Goal: Task Accomplishment & Management: Manage account settings

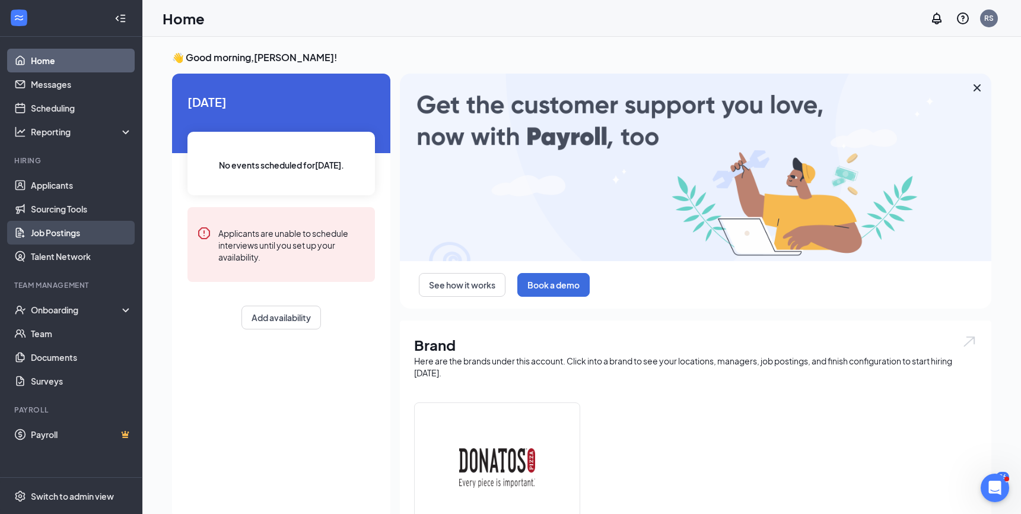
click at [75, 228] on link "Job Postings" at bounding box center [81, 233] width 101 height 24
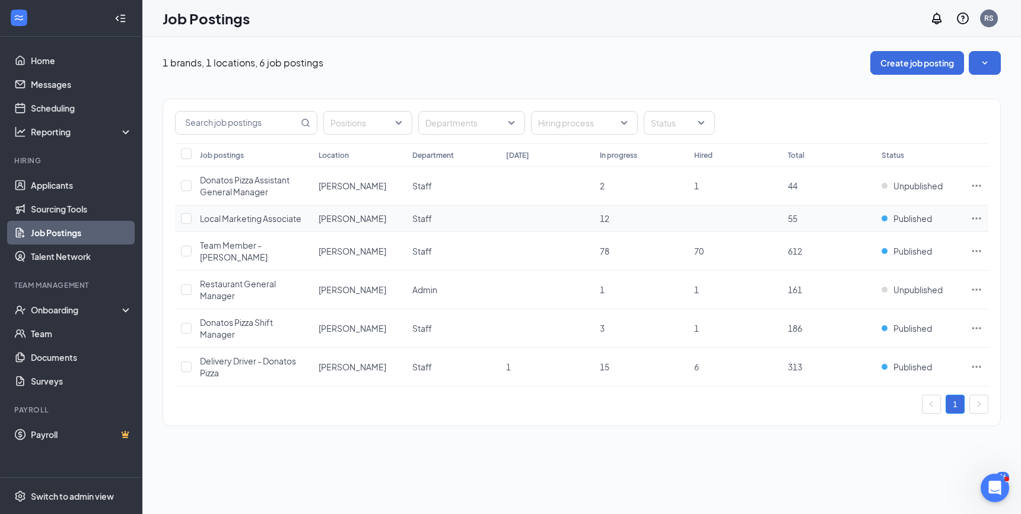
click at [978, 218] on icon "Ellipses" at bounding box center [977, 218] width 12 height 12
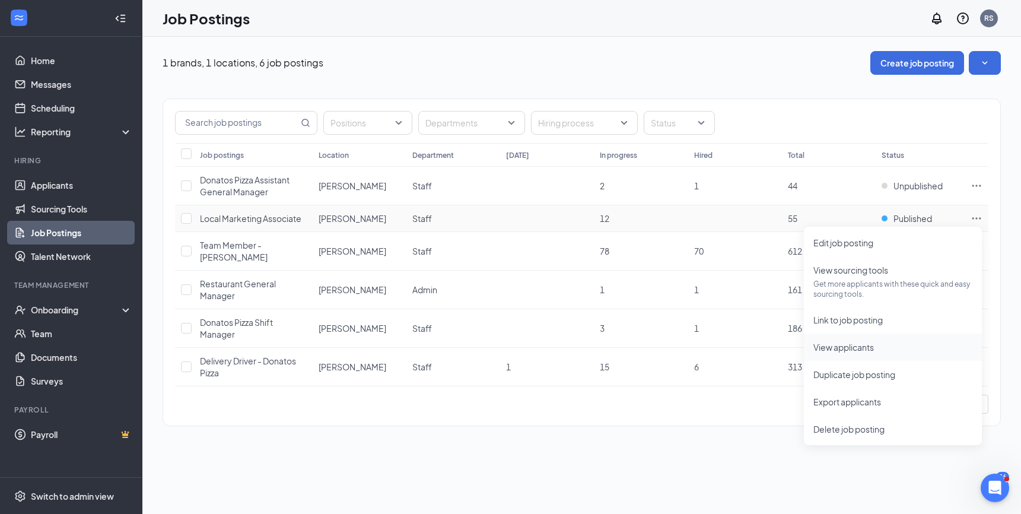
click at [851, 346] on span "View applicants" at bounding box center [843, 347] width 61 height 11
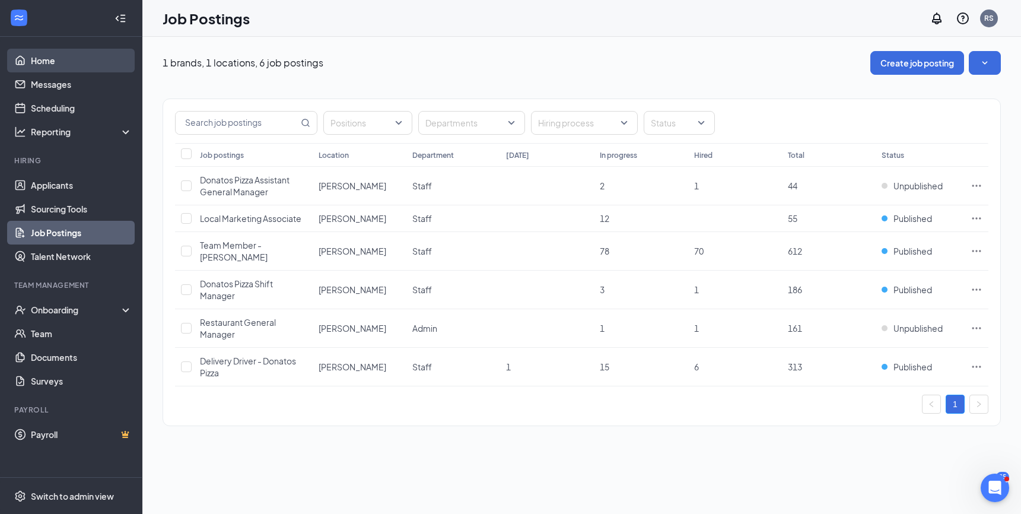
click at [37, 59] on link "Home" at bounding box center [81, 61] width 101 height 24
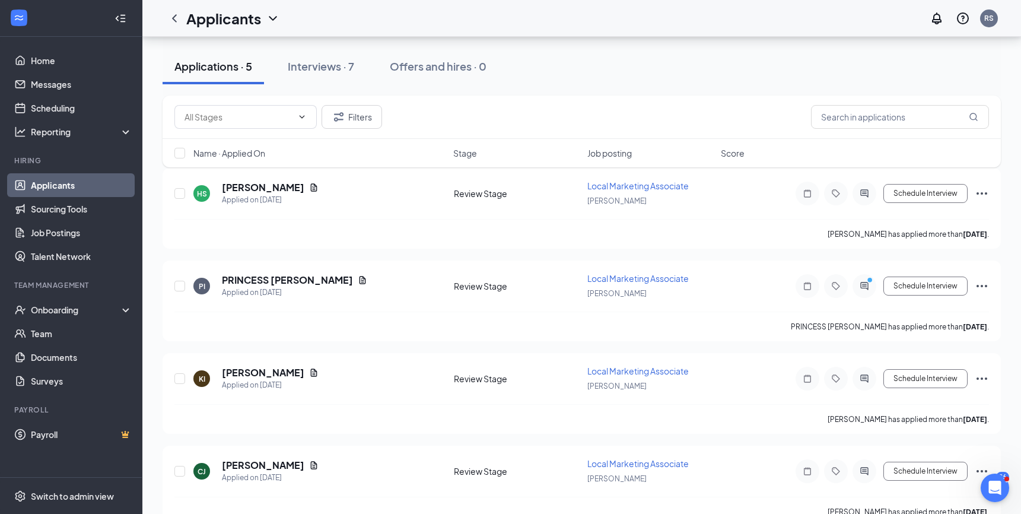
scroll to position [144, 0]
click at [309, 186] on icon "Document" at bounding box center [313, 186] width 9 height 9
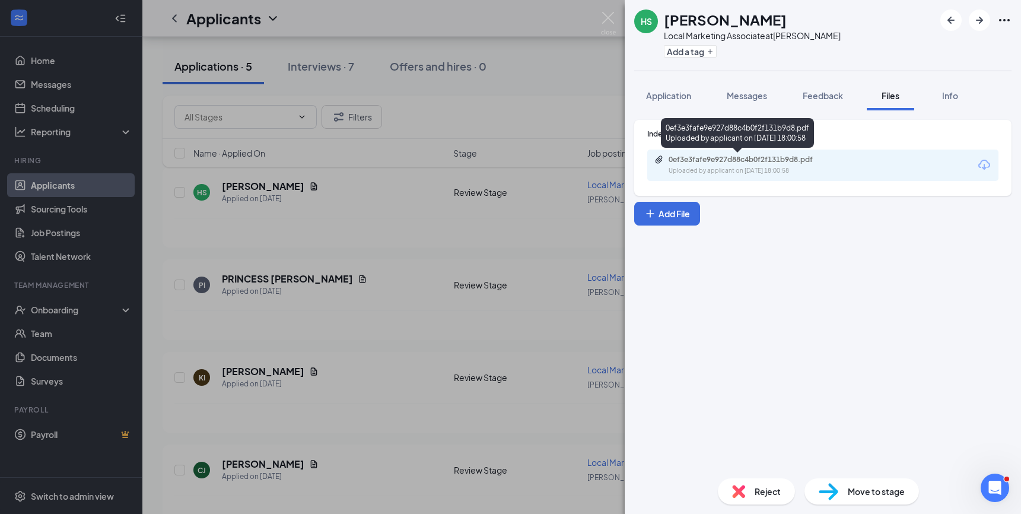
click at [742, 161] on div "0ef3e3fafe9e927d88c4b0f2f131b9d8.pdf" at bounding box center [752, 159] width 166 height 9
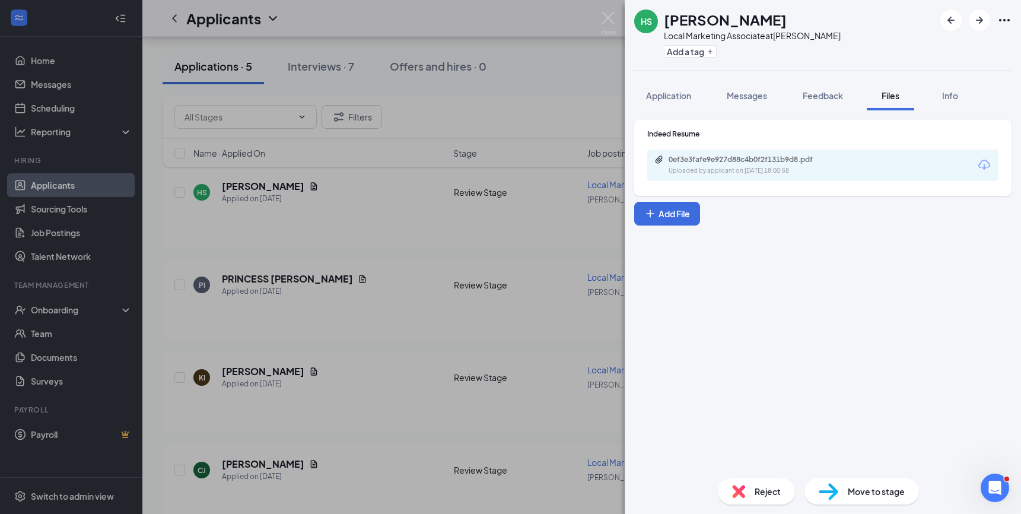
click at [408, 225] on div "HS [PERSON_NAME] Local Marketing Associate at Donatos Frisco Add a tag Applicat…" at bounding box center [510, 257] width 1021 height 514
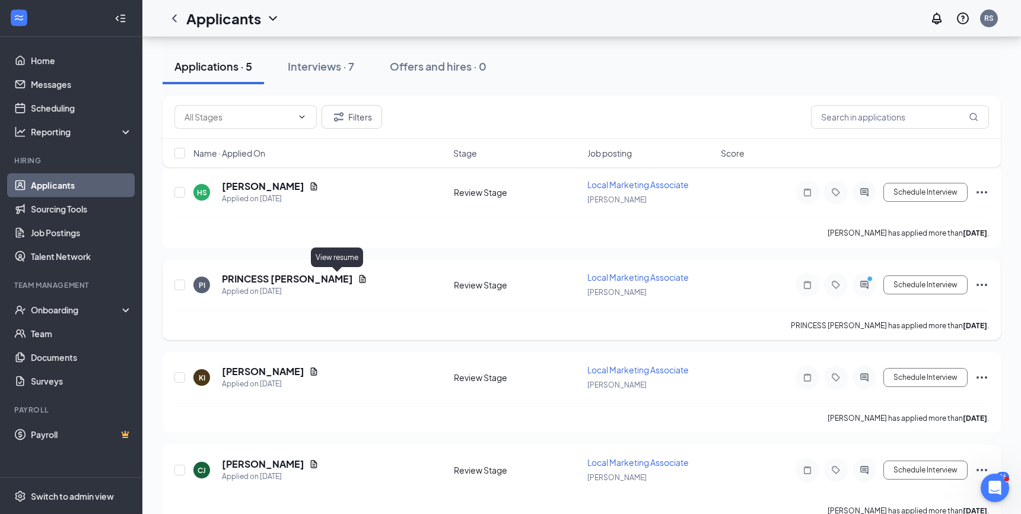
click at [358, 277] on icon "Document" at bounding box center [362, 278] width 9 height 9
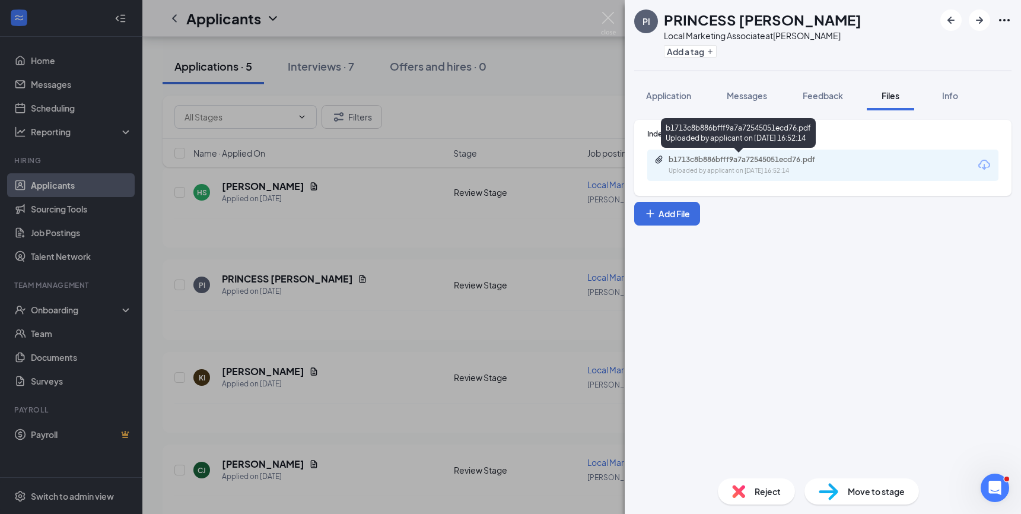
click at [764, 165] on div "b1713c8b886bfff9a7a72545051ecd76.pdf Uploaded by applicant on [DATE] 16:52:14" at bounding box center [750, 165] width 192 height 21
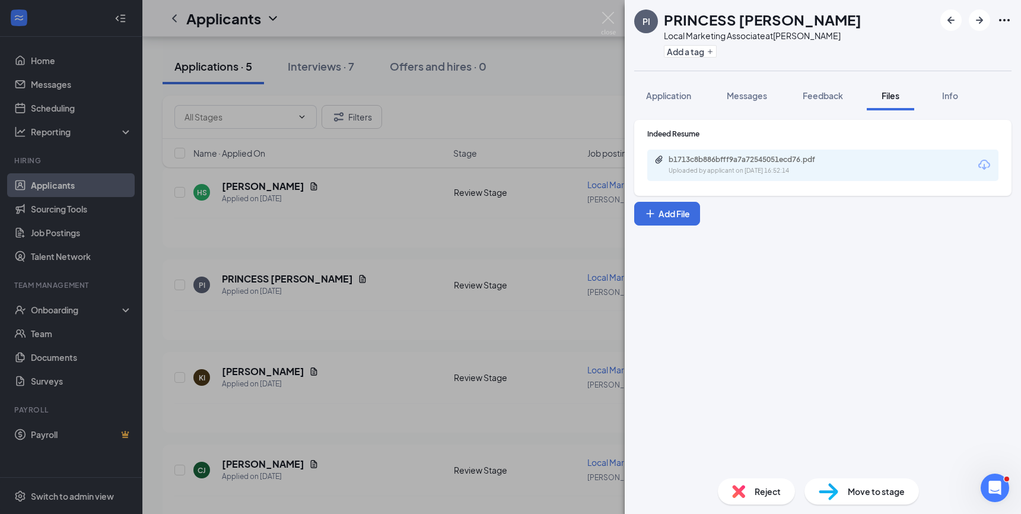
click at [325, 309] on div "PI PRINCESS IGWE-ICHO Local Marketing Associate at Donatos Frisco Add a tag App…" at bounding box center [510, 257] width 1021 height 514
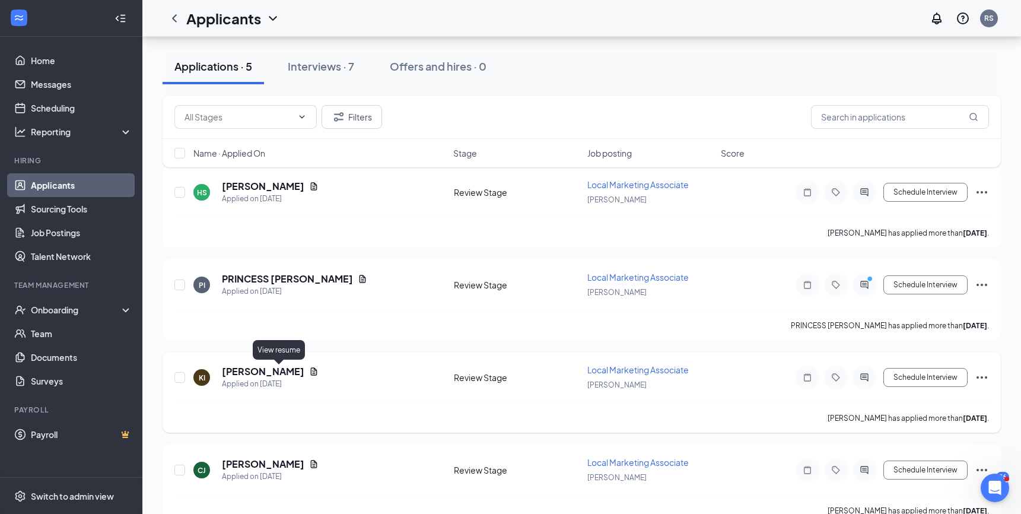
click at [309, 371] on icon "Document" at bounding box center [313, 371] width 9 height 9
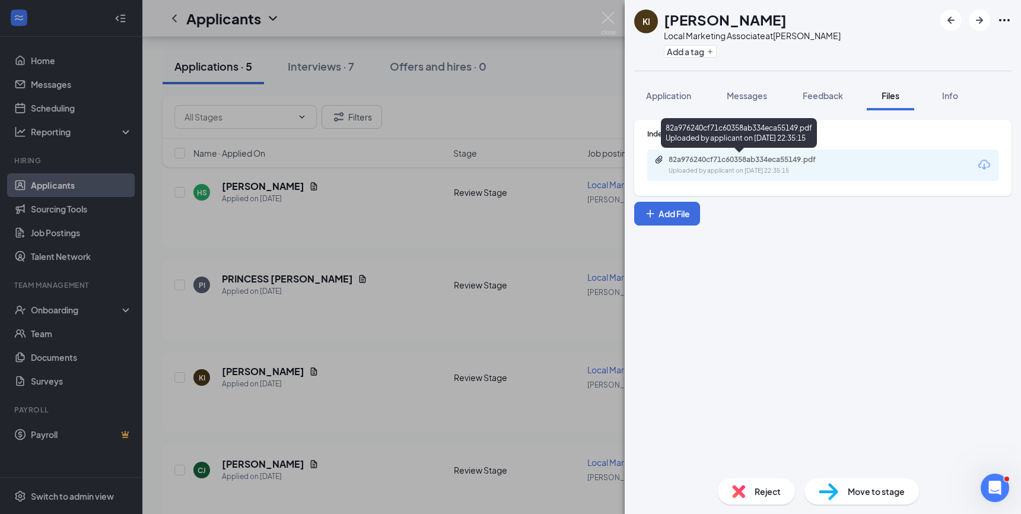
click at [735, 158] on div "82a976240cf71c60358ab334eca55149.pdf" at bounding box center [752, 159] width 166 height 9
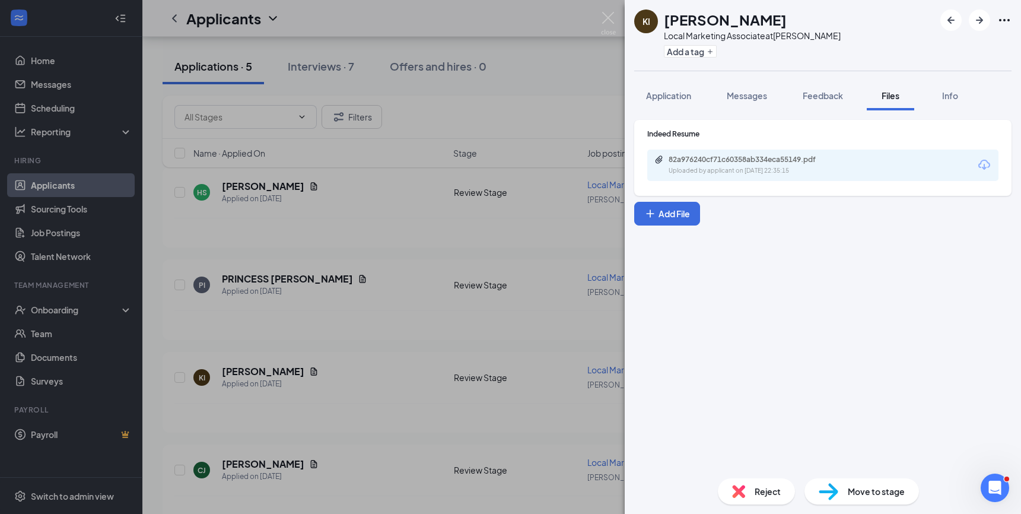
click at [323, 341] on div "KI [PERSON_NAME] Local Marketing Associate at Donatos Frisco Add a tag Applicat…" at bounding box center [510, 257] width 1021 height 514
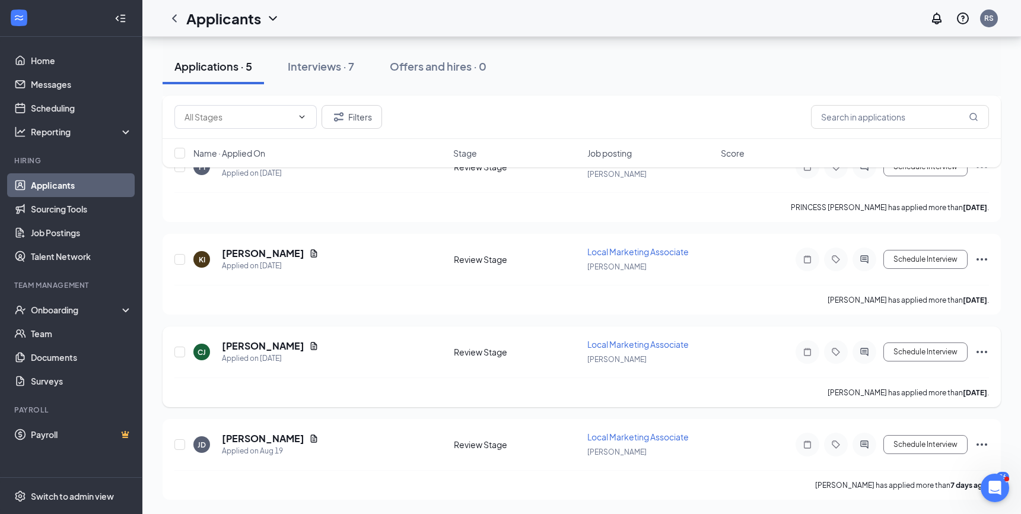
scroll to position [262, 0]
click at [309, 343] on icon "Document" at bounding box center [313, 345] width 9 height 9
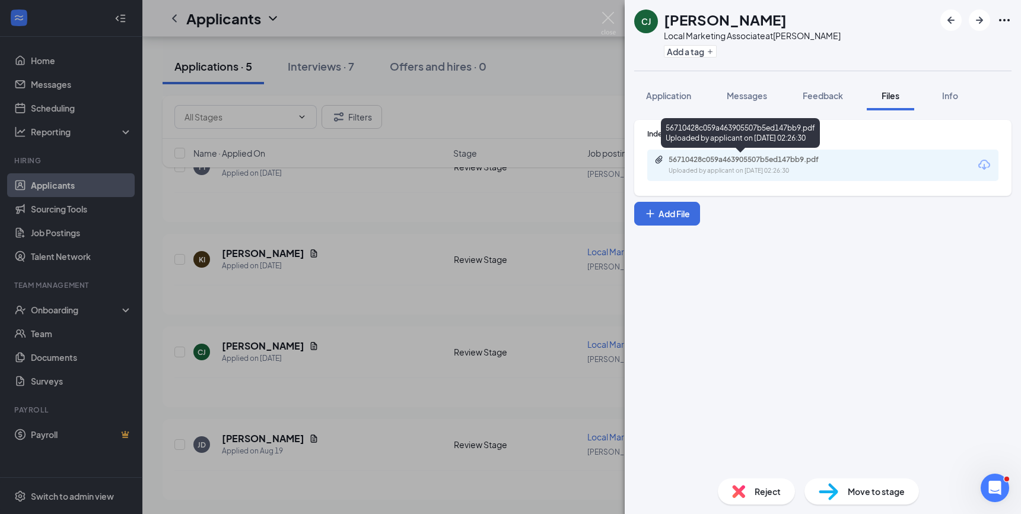
click at [681, 147] on div "56710428c059a463905507b5ed147bb9.pdf Uploaded by applicant on [DATE] 02:26:30" at bounding box center [740, 133] width 159 height 30
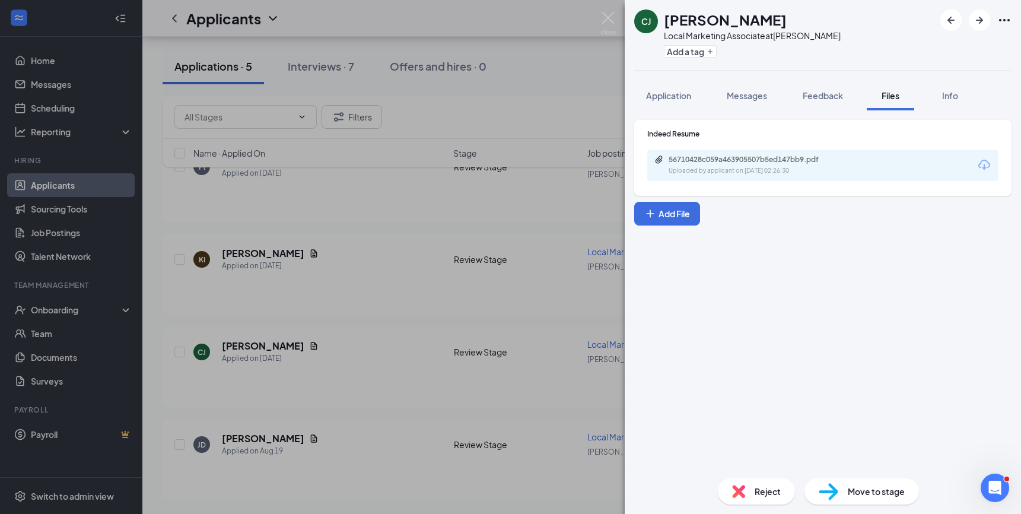
click at [680, 154] on div "56710428c059a463905507b5ed147bb9.pdf Uploaded by applicant on [DATE] 02:26:30" at bounding box center [822, 165] width 351 height 31
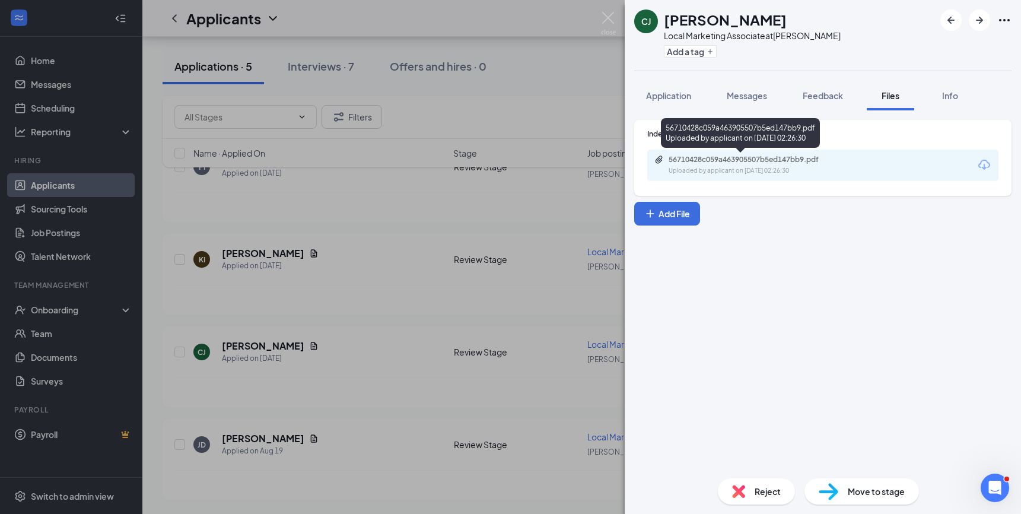
click at [679, 157] on div "56710428c059a463905507b5ed147bb9.pdf" at bounding box center [752, 159] width 166 height 9
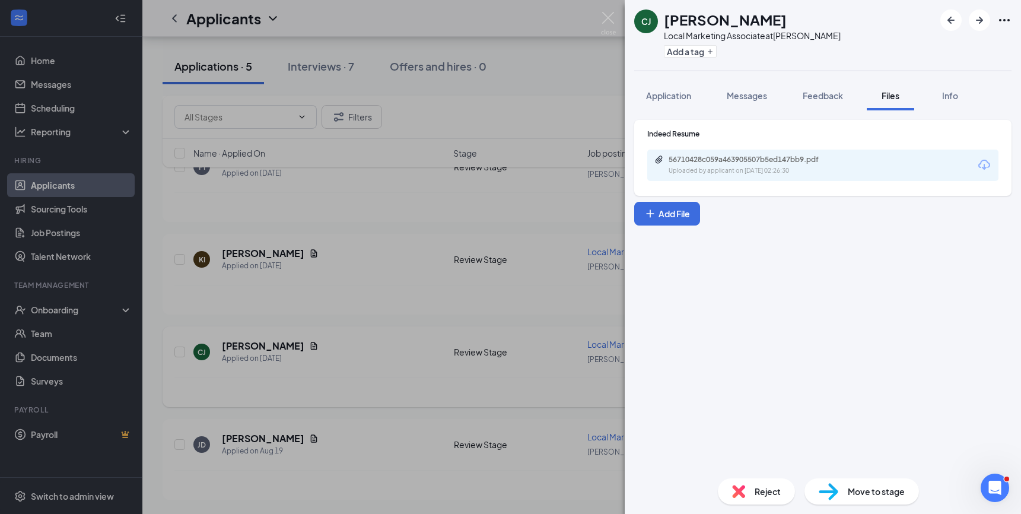
click at [349, 345] on div "[PERSON_NAME] [PERSON_NAME] Local Marketing Associate at Donatos Frisco Add a t…" at bounding box center [510, 257] width 1021 height 514
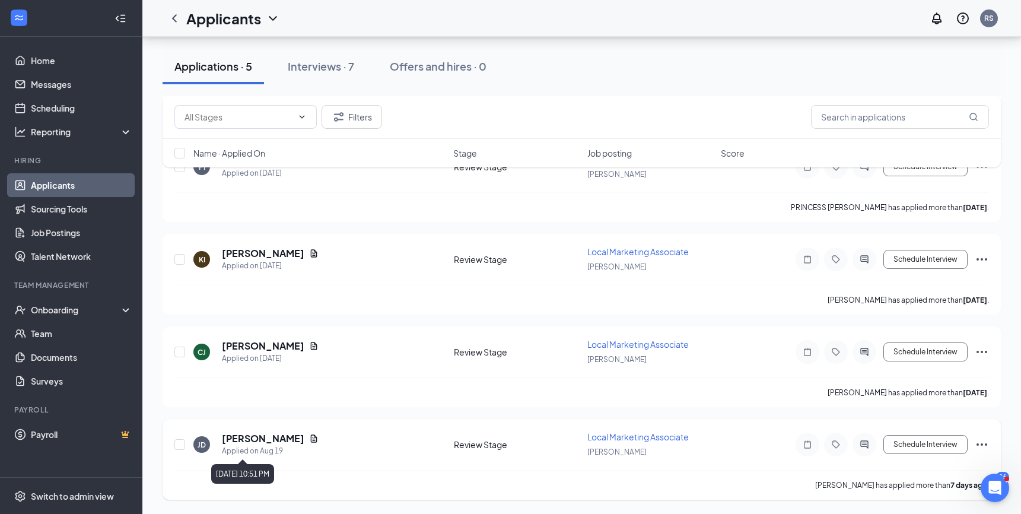
click at [309, 438] on icon "Document" at bounding box center [313, 438] width 9 height 9
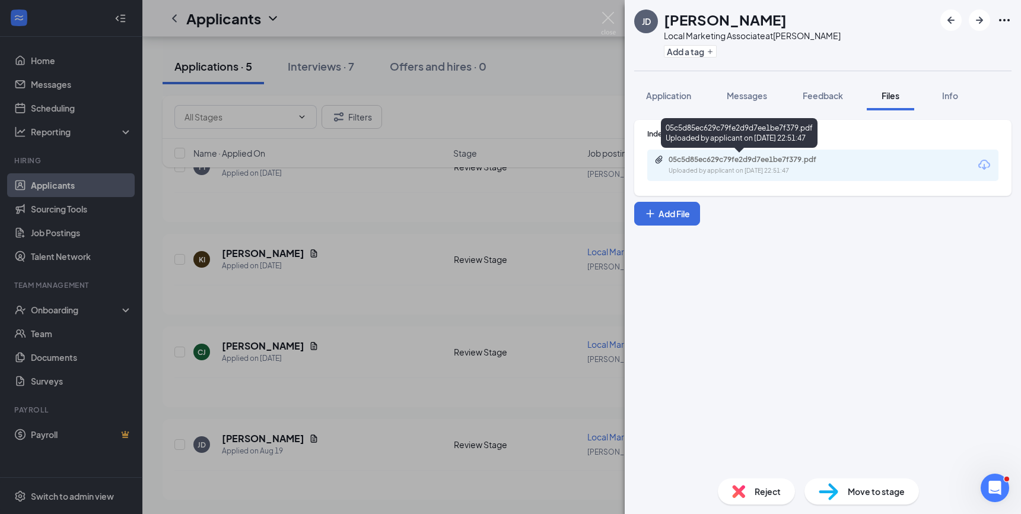
click at [719, 167] on div "Uploaded by applicant on [DATE] 22:51:47" at bounding box center [758, 170] width 178 height 9
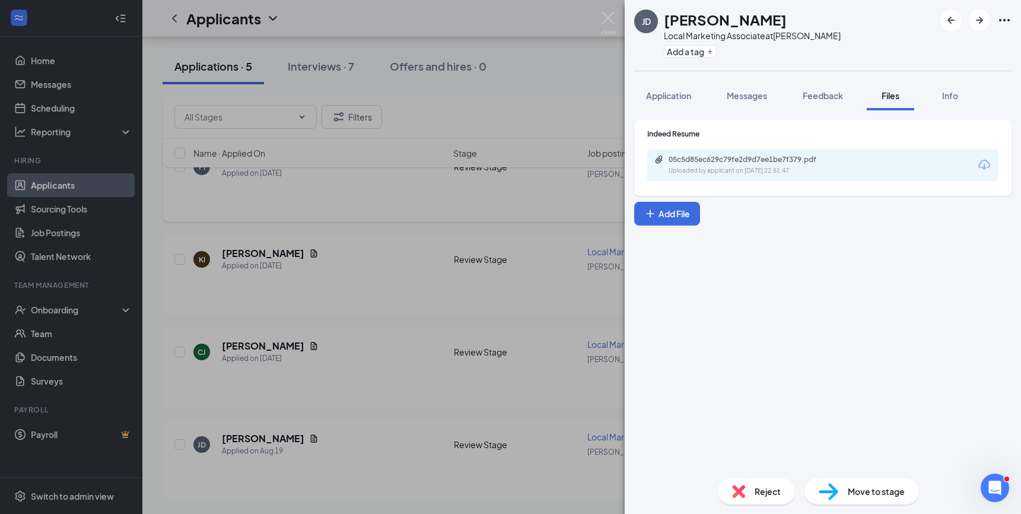
drag, startPoint x: 304, startPoint y: 237, endPoint x: 243, endPoint y: 203, distance: 70.4
click at [301, 235] on div "[PERSON_NAME] Local Marketing Associate at Donatos Frisco Add a tag Application…" at bounding box center [510, 257] width 1021 height 514
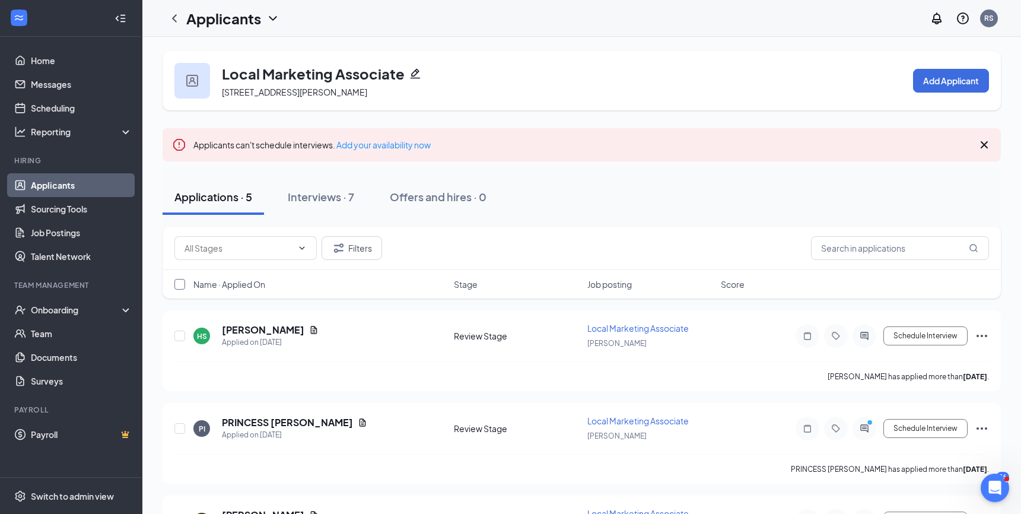
click at [177, 282] on input "checkbox" at bounding box center [179, 284] width 11 height 11
checkbox input "true"
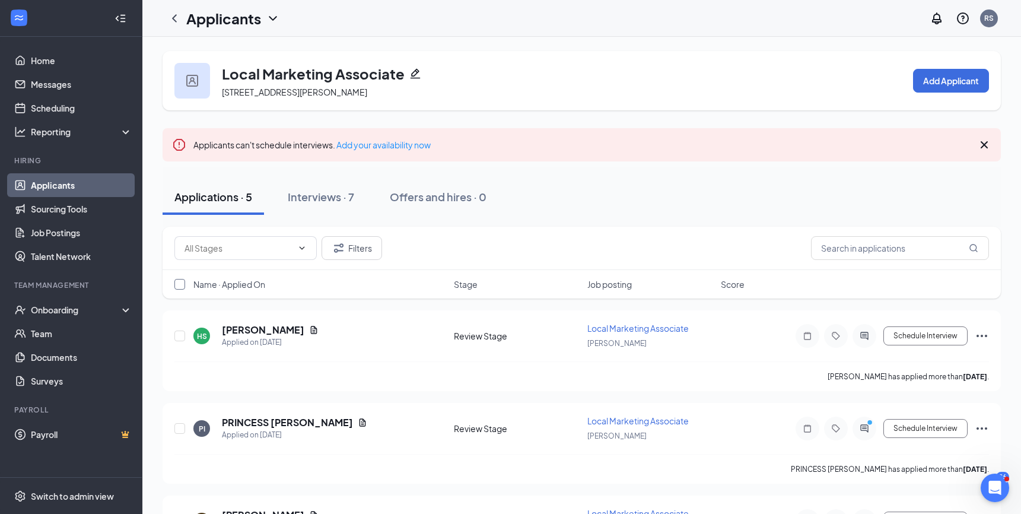
checkbox input "true"
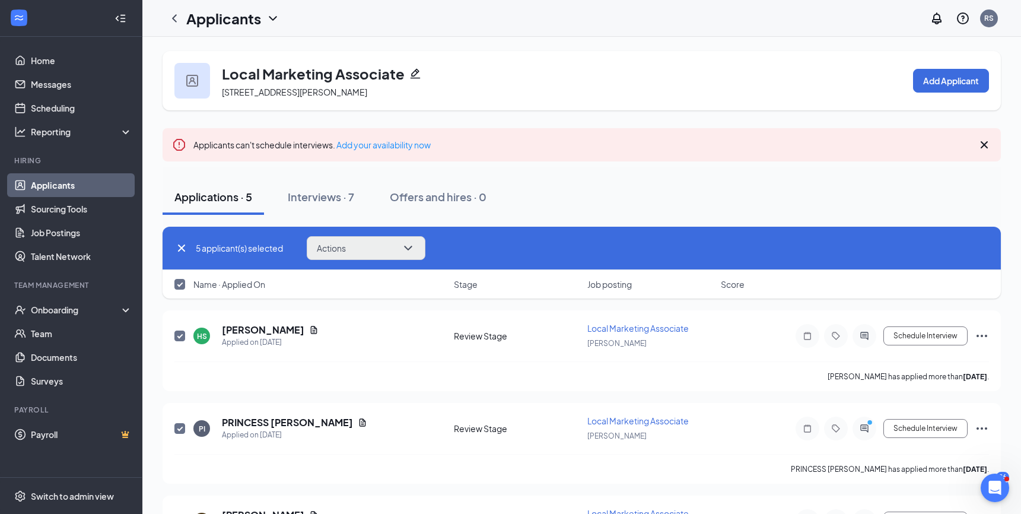
click at [351, 244] on button "Actions" at bounding box center [366, 248] width 119 height 24
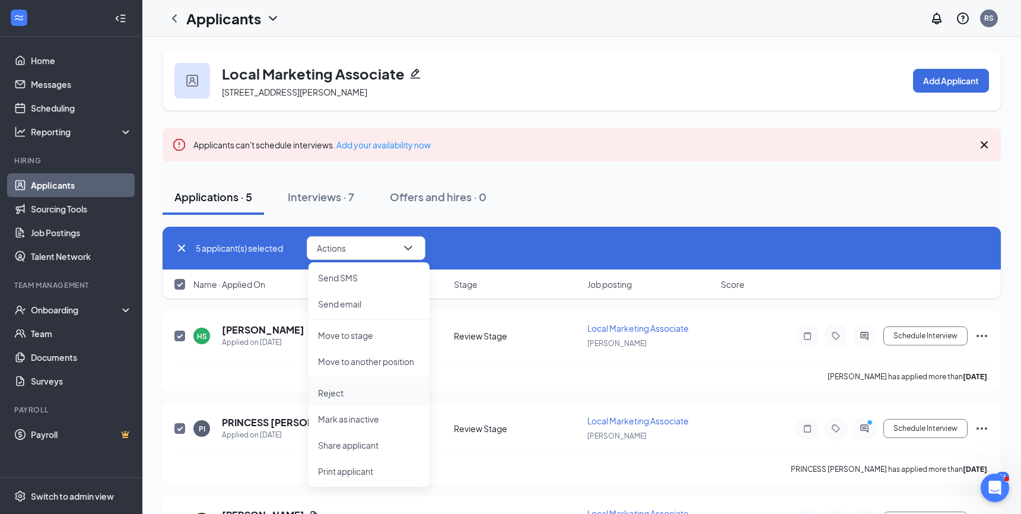
click at [348, 392] on p "Reject" at bounding box center [369, 393] width 102 height 12
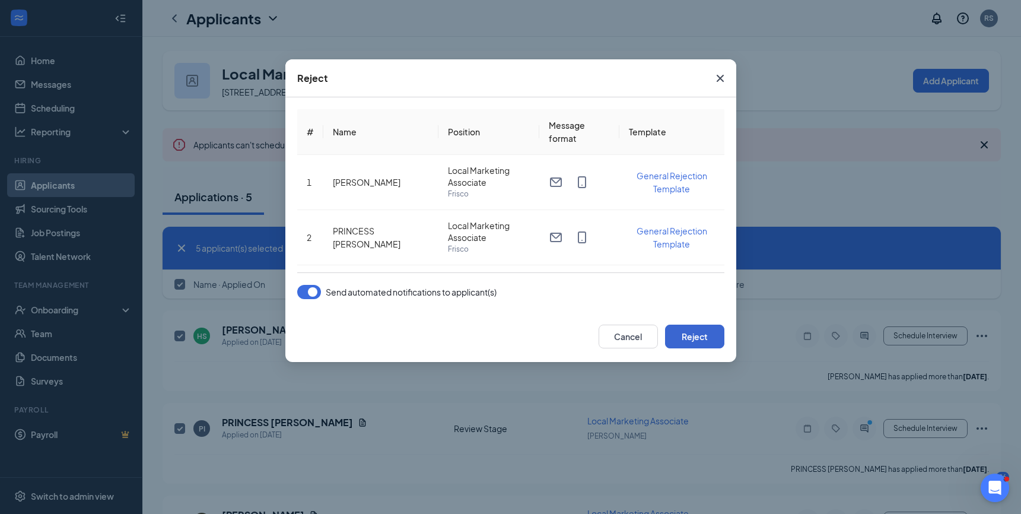
click at [689, 336] on button "Reject" at bounding box center [694, 337] width 59 height 24
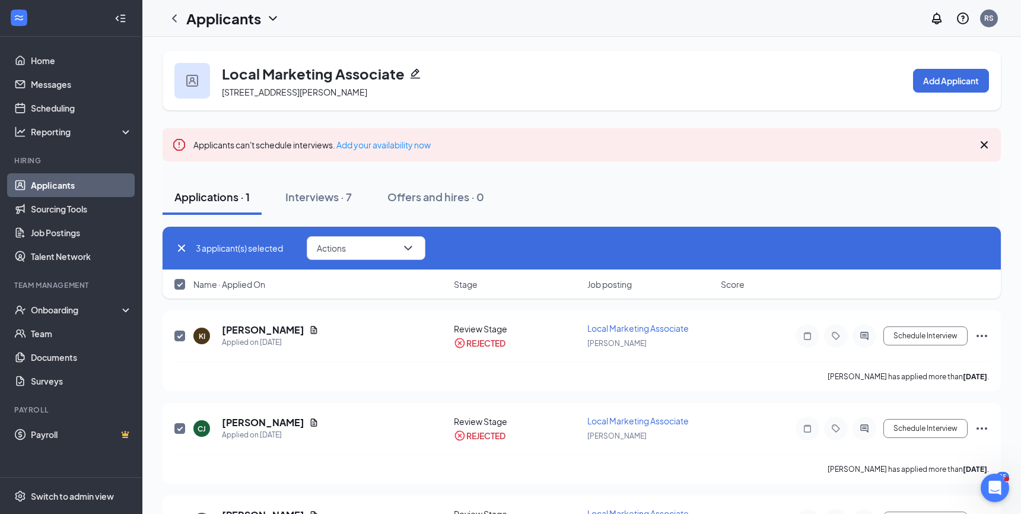
click at [179, 247] on icon "Cross" at bounding box center [181, 248] width 14 height 14
checkbox input "false"
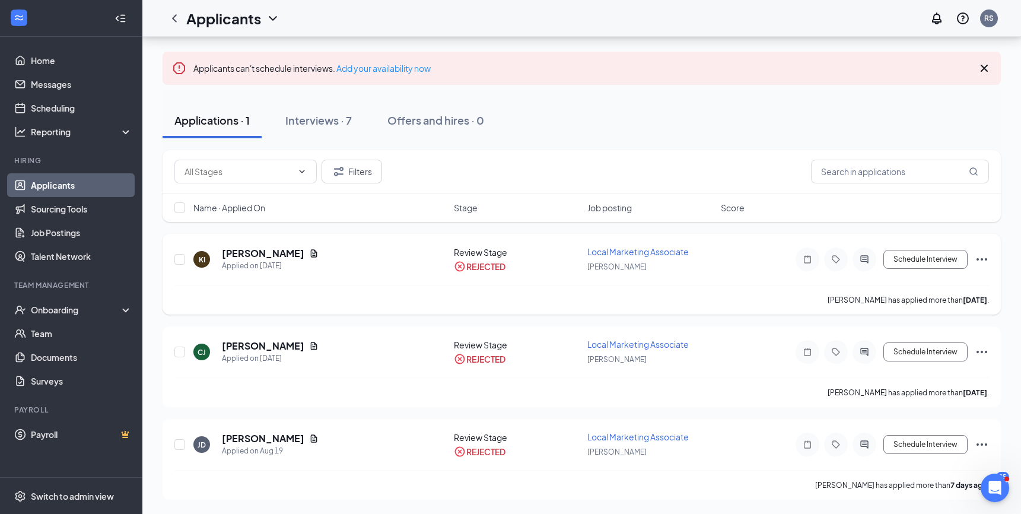
scroll to position [77, 0]
click at [424, 116] on div "Offers and hires · 0" at bounding box center [435, 120] width 97 height 15
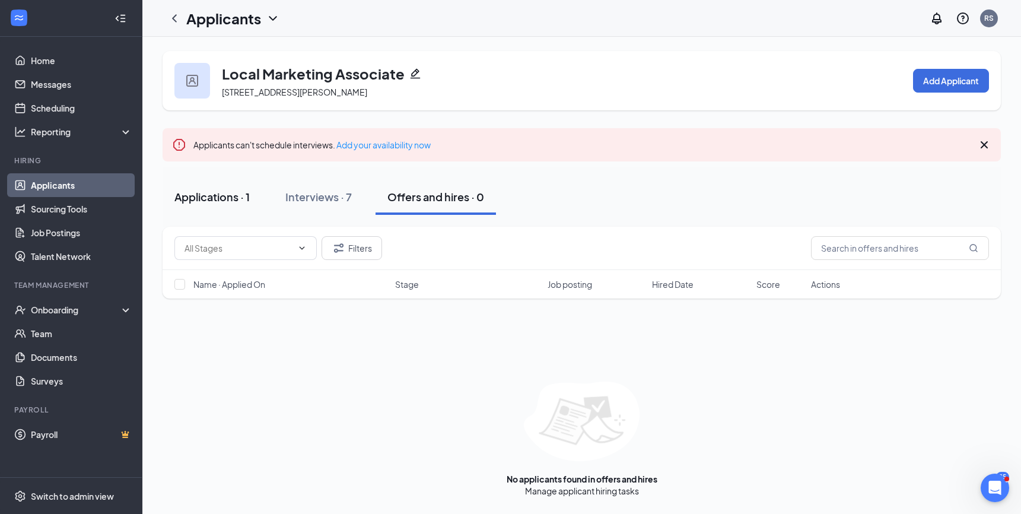
click at [227, 193] on div "Applications · 1" at bounding box center [211, 196] width 75 height 15
